Goal: Task Accomplishment & Management: Use online tool/utility

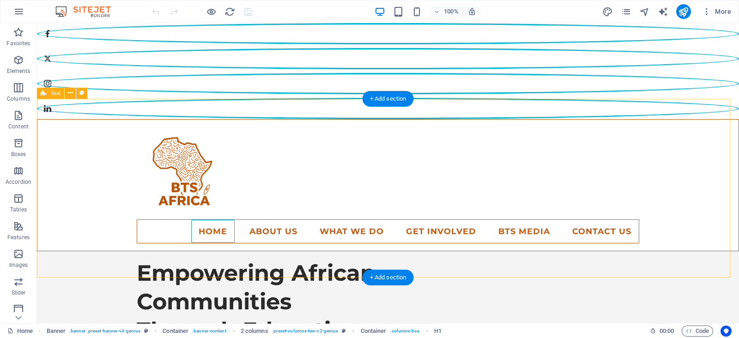
scroll to position [404, 0]
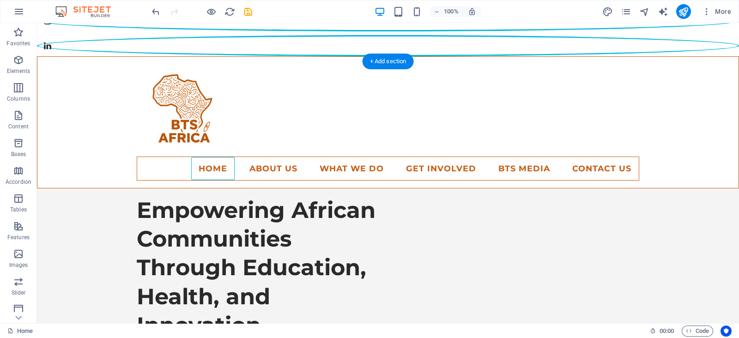
scroll to position [0, 0]
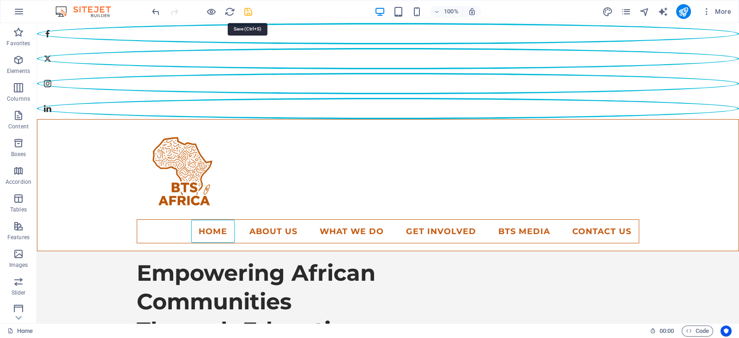
click at [245, 12] on icon "save" at bounding box center [248, 11] width 11 height 11
checkbox input "false"
click at [627, 7] on icon "pages" at bounding box center [626, 11] width 11 height 11
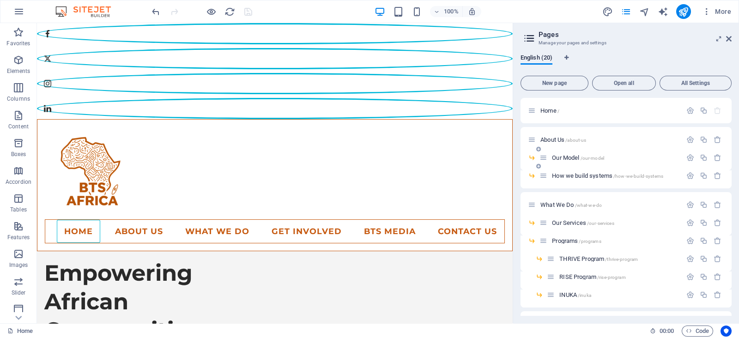
click at [561, 163] on div "Our Model /our-model" at bounding box center [626, 161] width 211 height 18
click at [553, 202] on span "What We Do /what-we-do" at bounding box center [571, 204] width 61 height 7
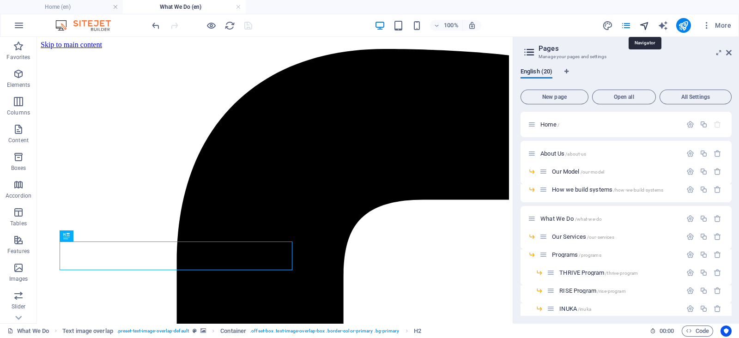
click at [647, 24] on icon "navigator" at bounding box center [644, 25] width 11 height 11
select select "15268419-en"
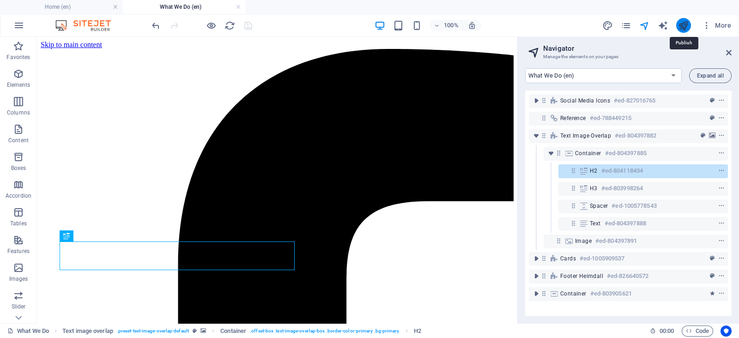
click at [687, 26] on icon "publish" at bounding box center [683, 25] width 11 height 11
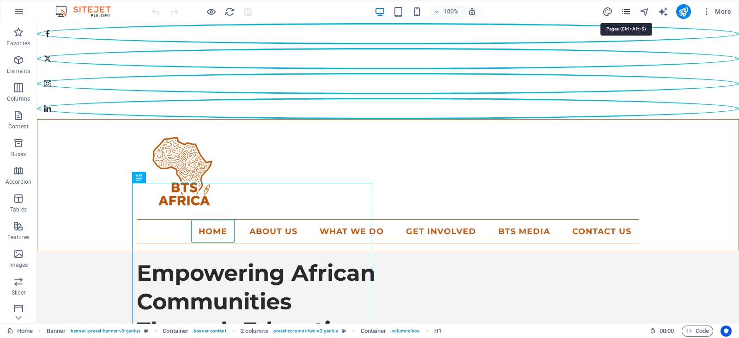
click at [623, 8] on icon "pages" at bounding box center [626, 11] width 11 height 11
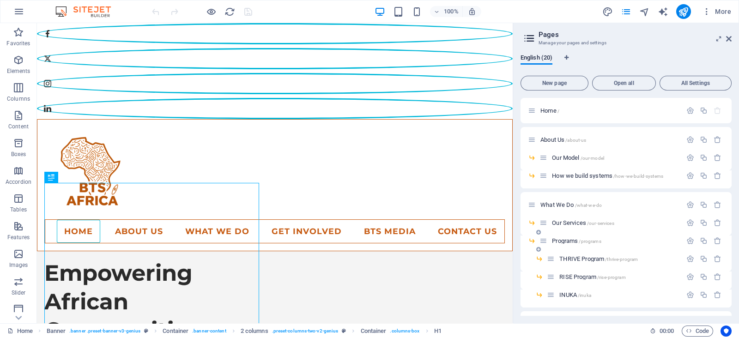
click at [570, 238] on span "Programs /programs" at bounding box center [576, 240] width 49 height 7
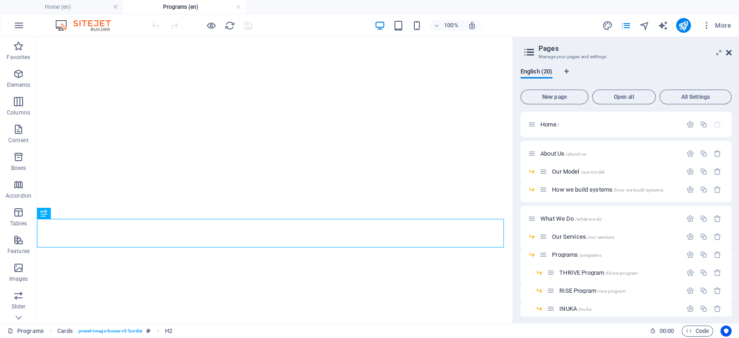
click at [729, 52] on icon at bounding box center [729, 52] width 6 height 7
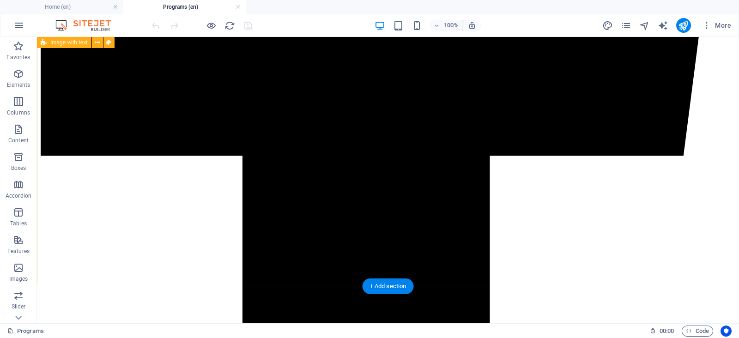
scroll to position [635, 0]
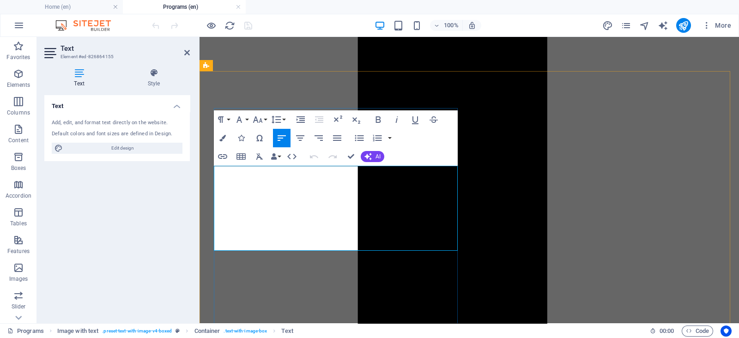
drag, startPoint x: 222, startPoint y: 170, endPoint x: 256, endPoint y: 174, distance: 34.4
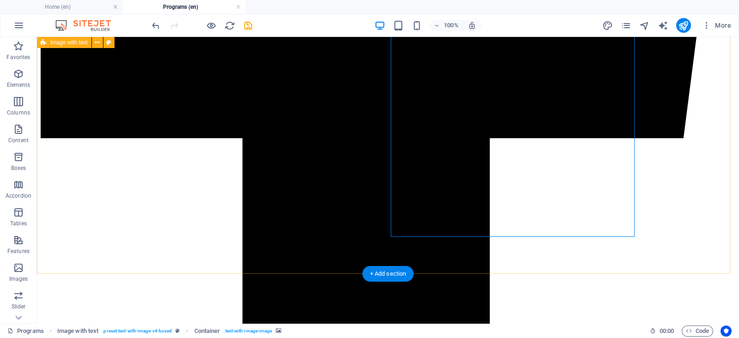
scroll to position [626, 0]
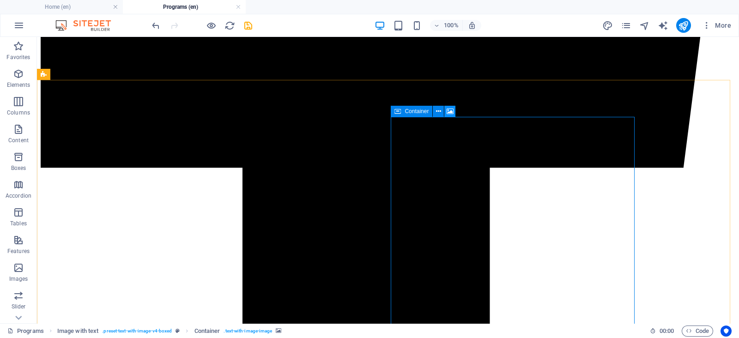
click at [451, 112] on icon at bounding box center [450, 112] width 7 height 10
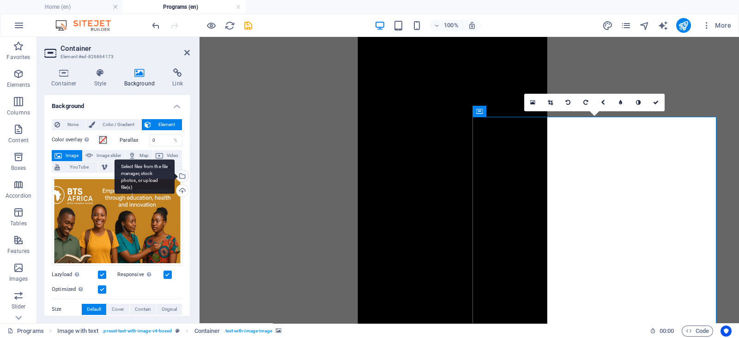
click at [181, 173] on div "Select files from the file manager, stock photos, or upload file(s)" at bounding box center [182, 177] width 14 height 14
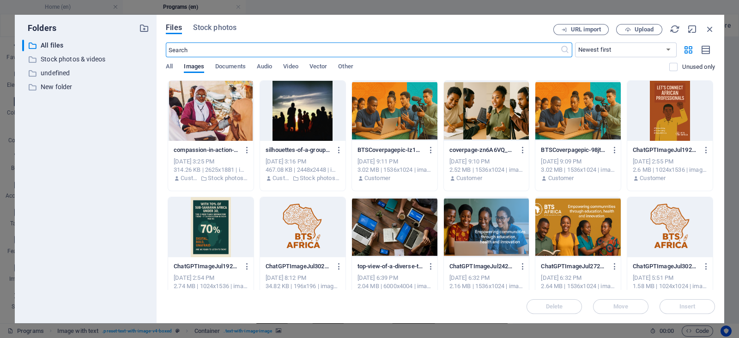
scroll to position [0, 0]
click at [234, 121] on div at bounding box center [210, 111] width 85 height 60
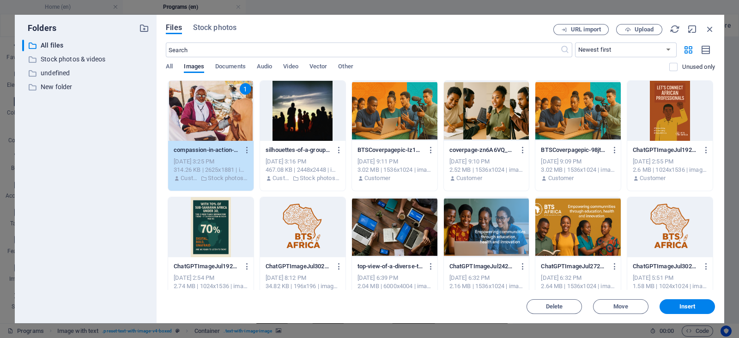
click at [234, 121] on div "1" at bounding box center [210, 111] width 85 height 60
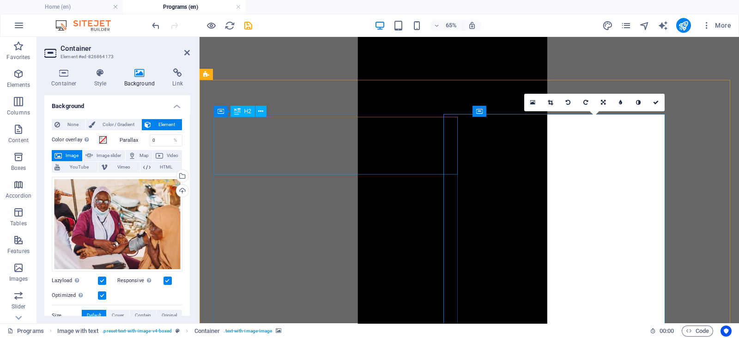
scroll to position [626, 0]
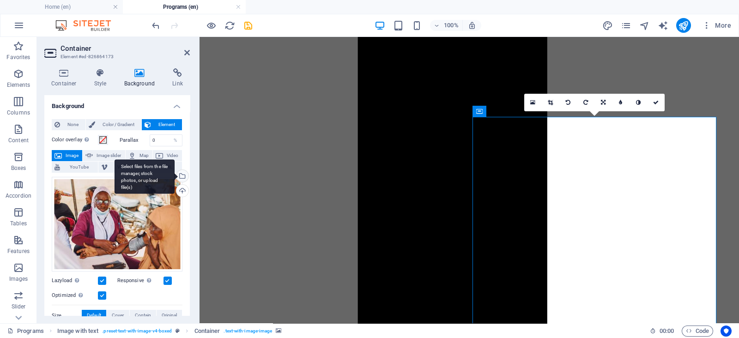
click at [181, 172] on div "Select files from the file manager, stock photos, or upload file(s)" at bounding box center [182, 177] width 14 height 14
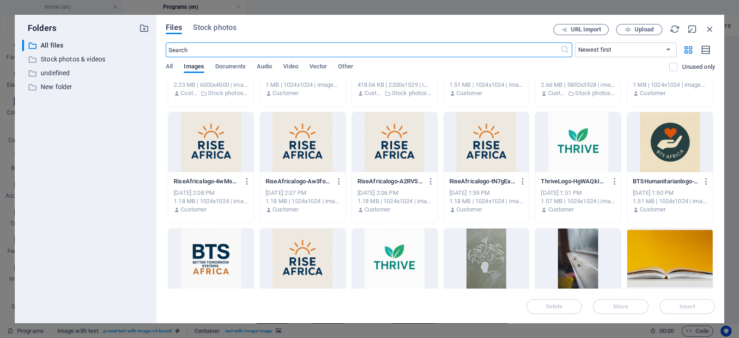
scroll to position [1617, 0]
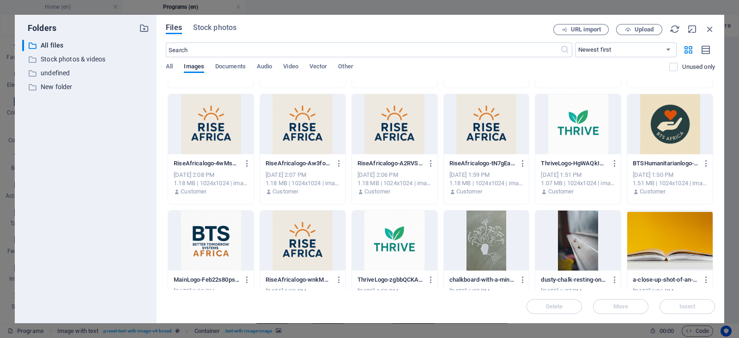
click at [472, 237] on div at bounding box center [486, 241] width 85 height 60
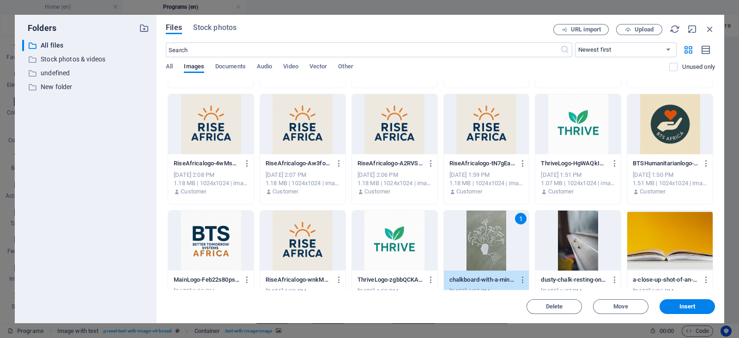
click at [472, 237] on div "1" at bounding box center [486, 241] width 85 height 60
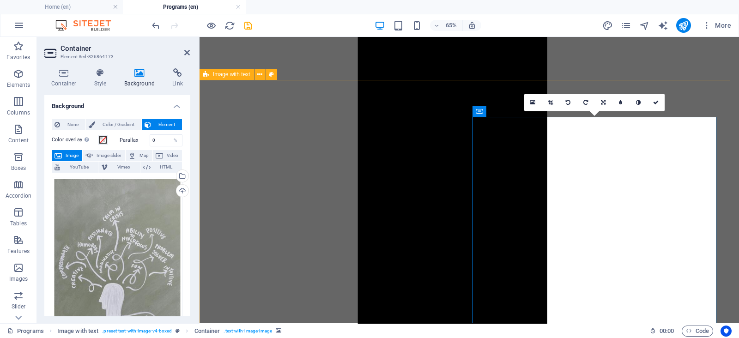
scroll to position [626, 0]
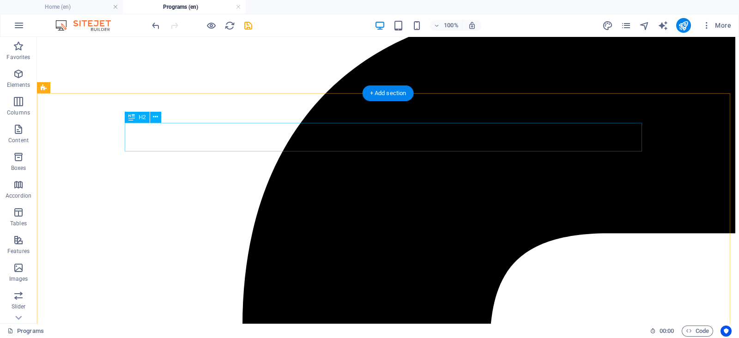
scroll to position [0, 0]
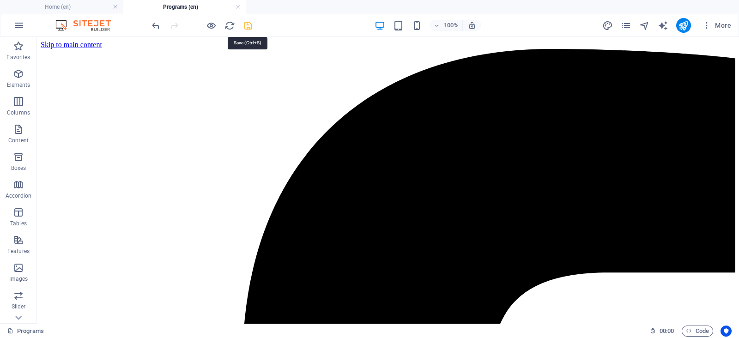
click at [245, 26] on icon "save" at bounding box center [248, 25] width 11 height 11
click at [627, 22] on icon "pages" at bounding box center [626, 25] width 11 height 11
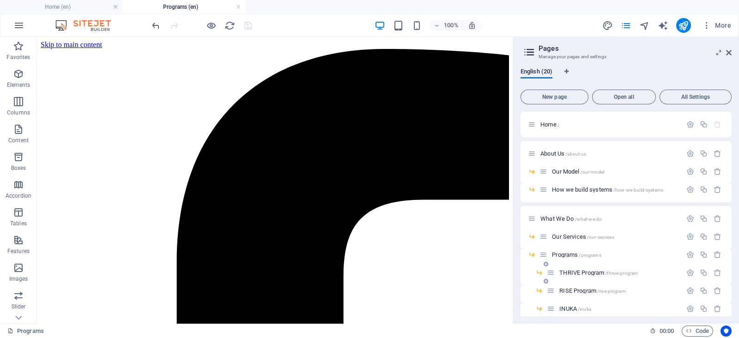
scroll to position [57, 0]
